Goal: Task Accomplishment & Management: Manage account settings

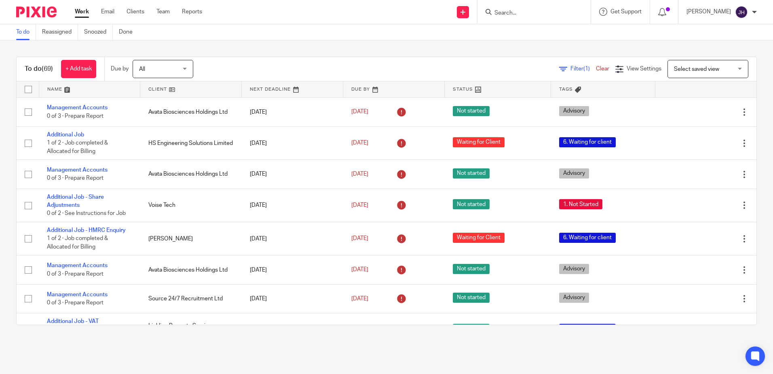
click at [59, 87] on link at bounding box center [89, 89] width 101 height 16
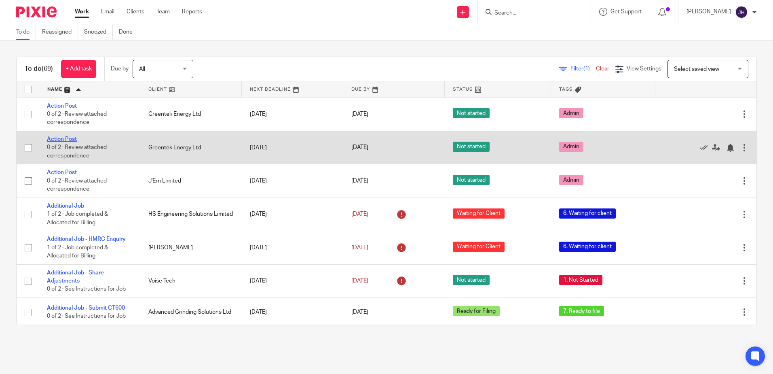
click at [67, 136] on link "Action Post" at bounding box center [62, 139] width 30 height 6
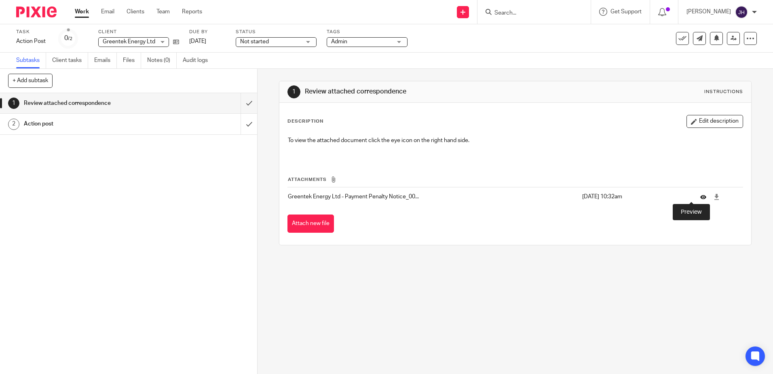
click at [701, 197] on icon at bounding box center [704, 197] width 6 height 6
click at [240, 103] on input "submit" at bounding box center [128, 103] width 257 height 20
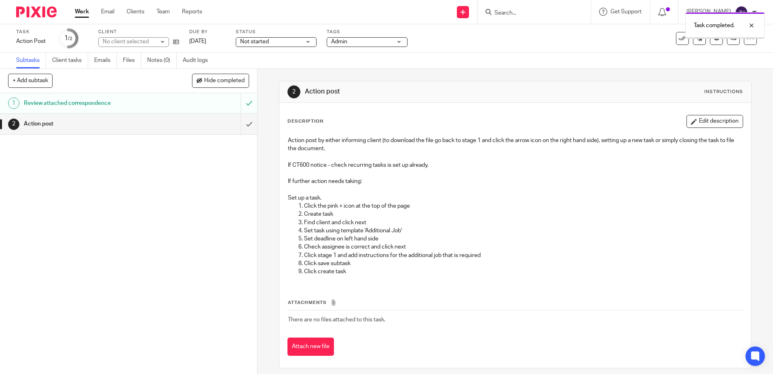
click at [240, 123] on input "submit" at bounding box center [128, 124] width 257 height 20
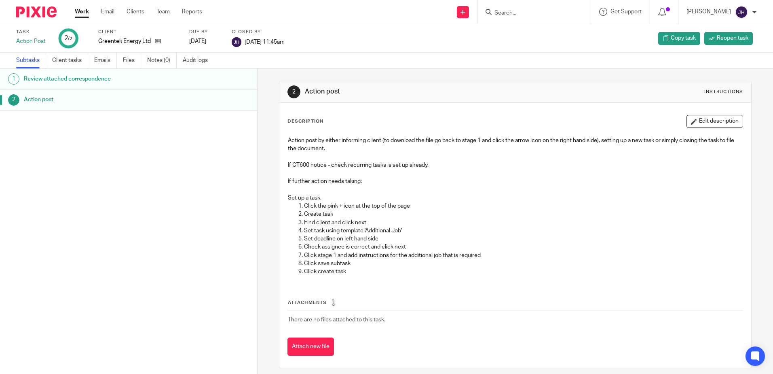
click at [80, 11] on link "Work" at bounding box center [82, 12] width 14 height 8
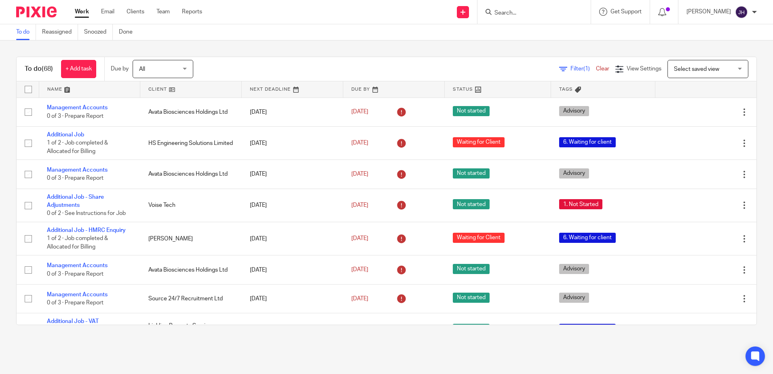
click at [62, 89] on link at bounding box center [89, 89] width 101 height 16
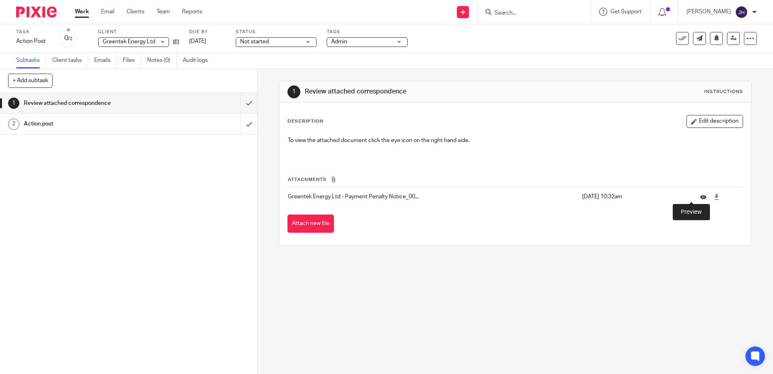
click at [701, 199] on icon at bounding box center [704, 197] width 6 height 6
click at [241, 101] on input "submit" at bounding box center [128, 103] width 257 height 20
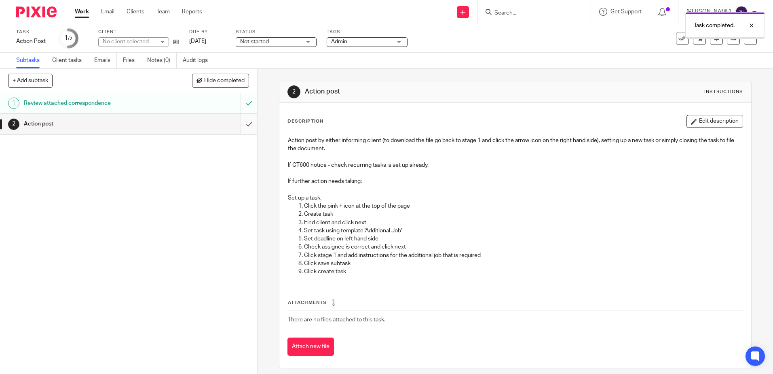
click at [242, 122] on input "submit" at bounding box center [128, 124] width 257 height 20
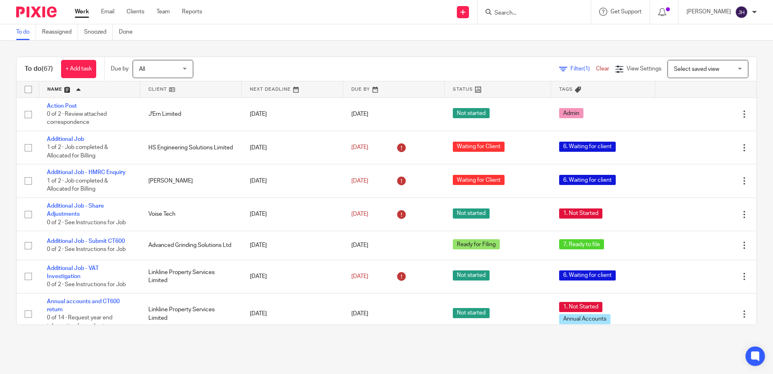
drag, startPoint x: 66, startPoint y: 102, endPoint x: 212, endPoint y: 43, distance: 156.8
click at [212, 43] on div "To do (67) + Add task Due by All All Today Tomorrow This week Next week This mo…" at bounding box center [386, 190] width 773 height 301
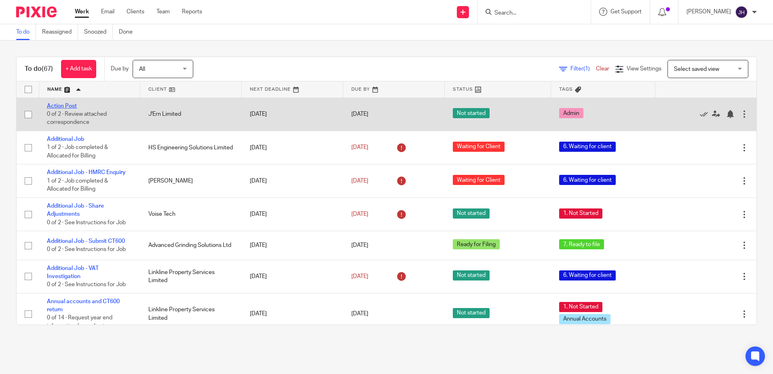
click at [72, 106] on link "Action Post" at bounding box center [62, 106] width 30 height 6
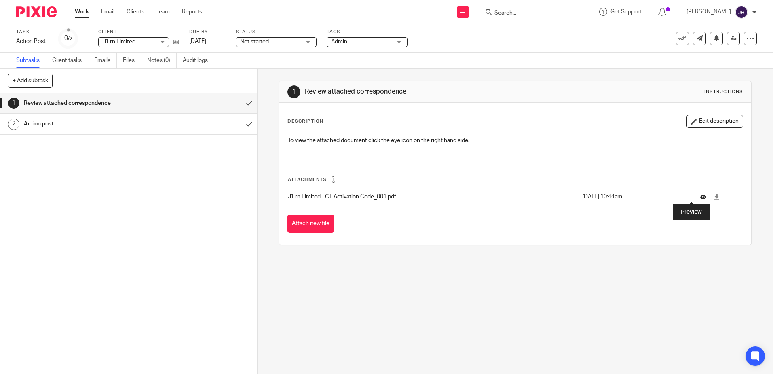
click at [701, 198] on icon at bounding box center [704, 197] width 6 height 6
click at [731, 38] on icon at bounding box center [734, 38] width 6 height 6
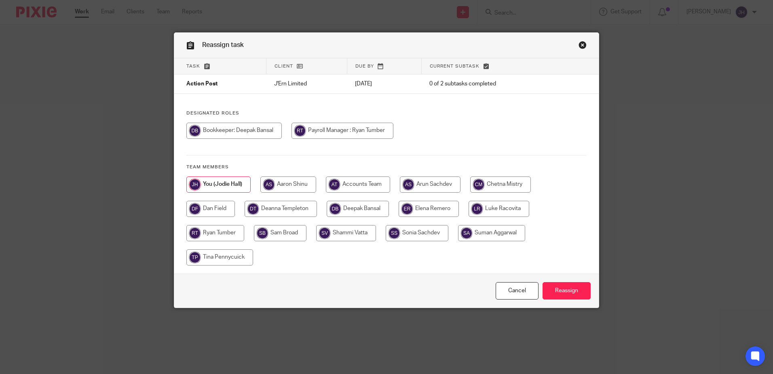
click at [293, 211] on input "radio" at bounding box center [281, 209] width 72 height 16
radio input "true"
click at [575, 289] on input "Reassign" at bounding box center [567, 290] width 48 height 17
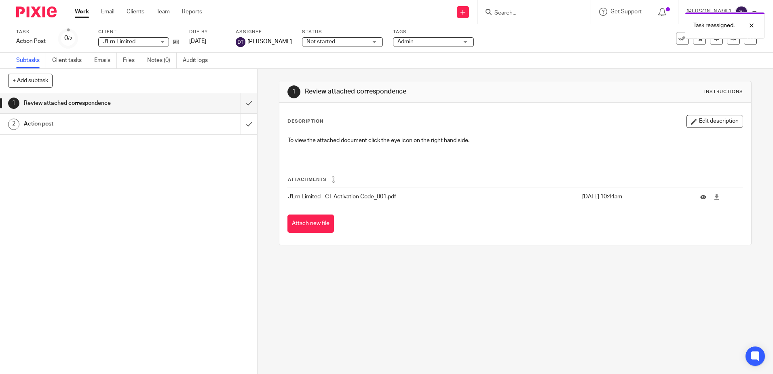
click at [85, 12] on link "Work" at bounding box center [82, 12] width 14 height 8
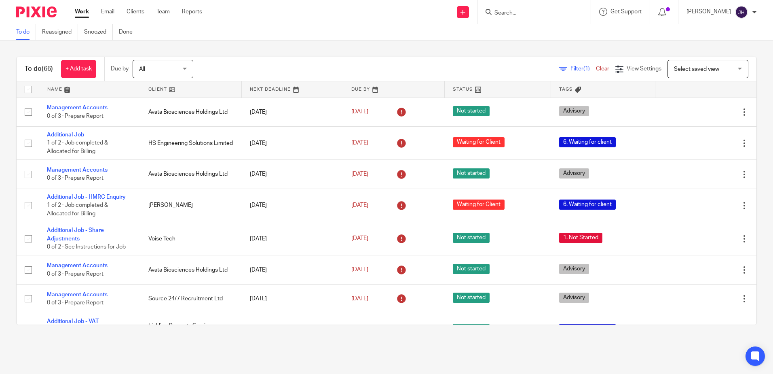
click at [59, 90] on link at bounding box center [89, 89] width 101 height 16
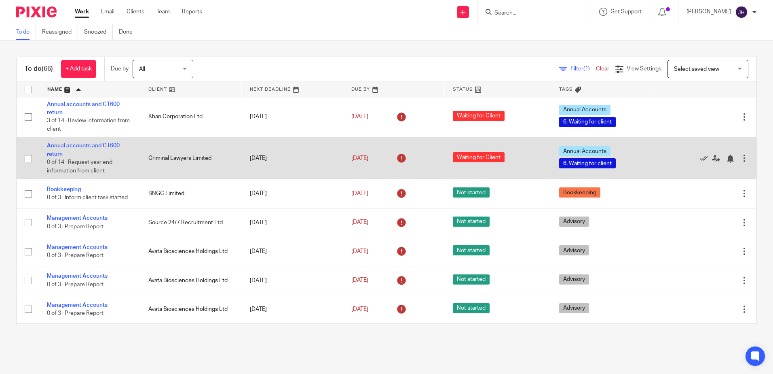
scroll to position [688, 0]
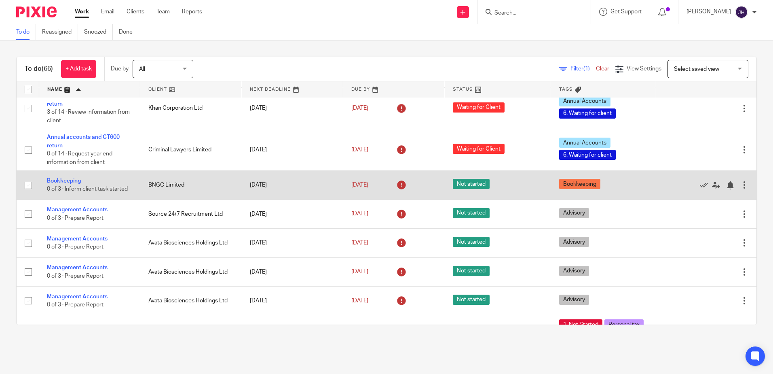
click at [741, 184] on div at bounding box center [745, 185] width 8 height 8
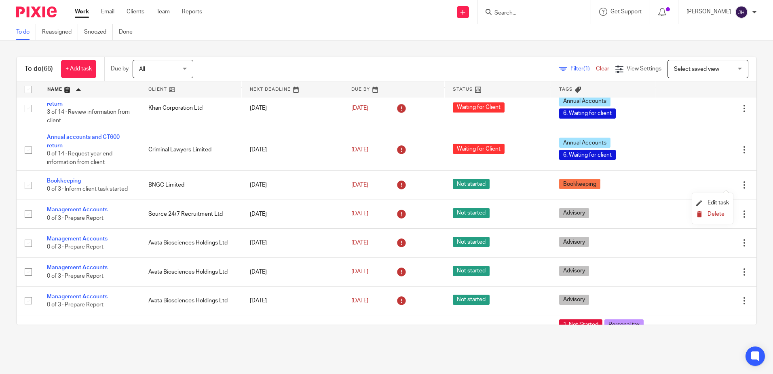
click at [724, 211] on span "Delete" at bounding box center [716, 214] width 17 height 6
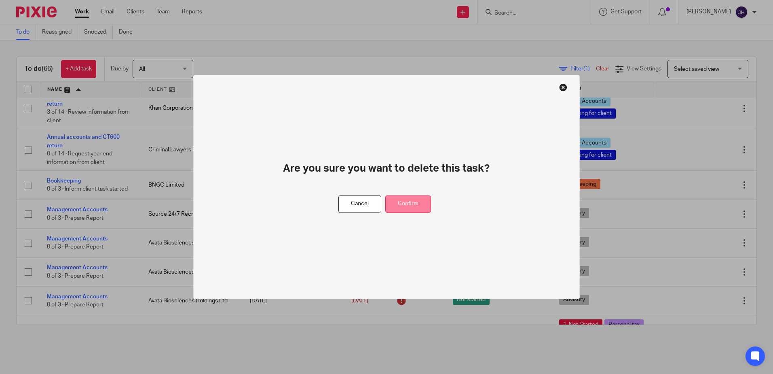
click at [417, 203] on button "Confirm" at bounding box center [408, 203] width 46 height 17
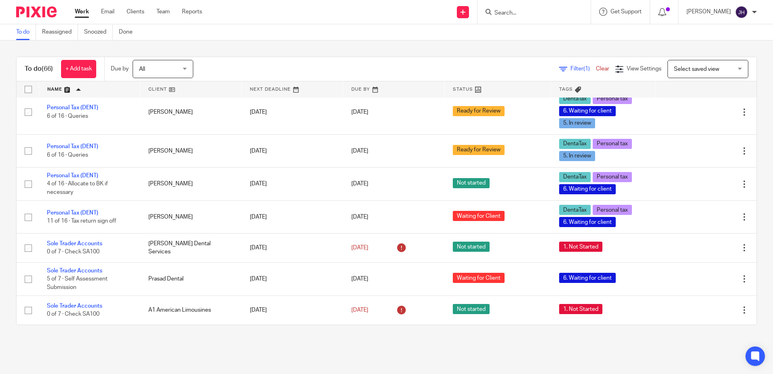
scroll to position [2134, 0]
